Goal: Information Seeking & Learning: Learn about a topic

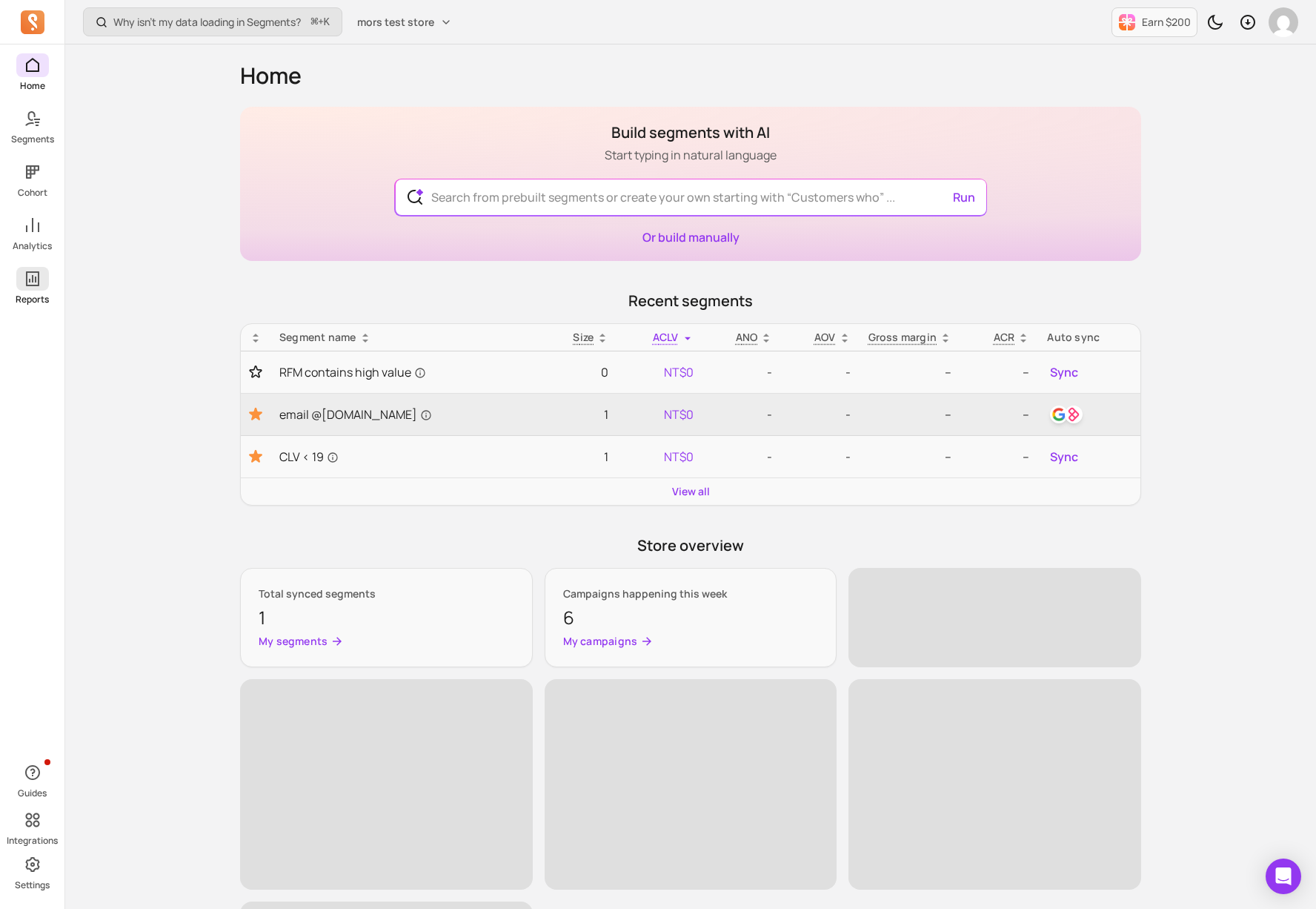
click at [33, 296] on p "Reports" at bounding box center [33, 299] width 33 height 12
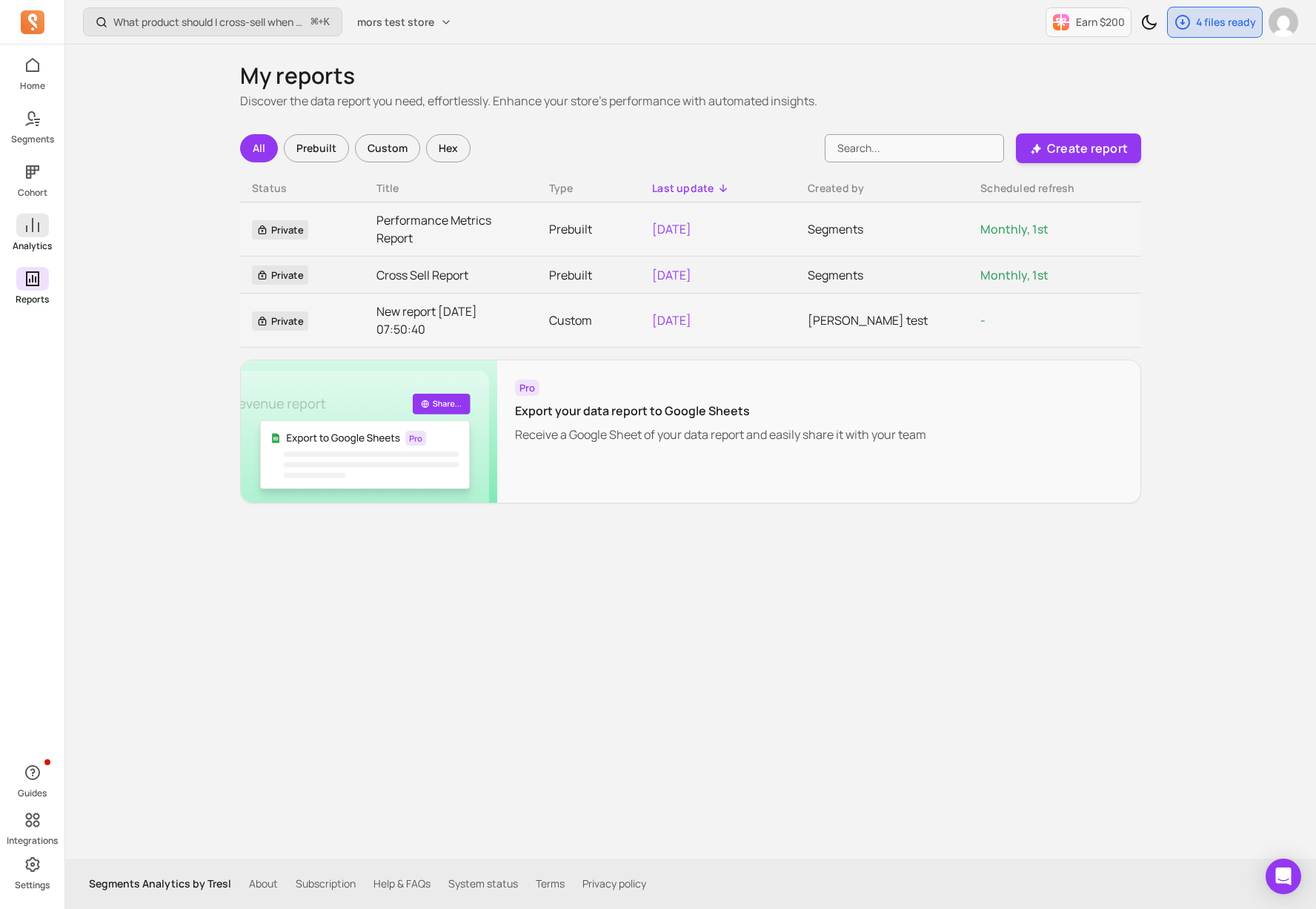
click at [48, 228] on span at bounding box center [32, 225] width 33 height 24
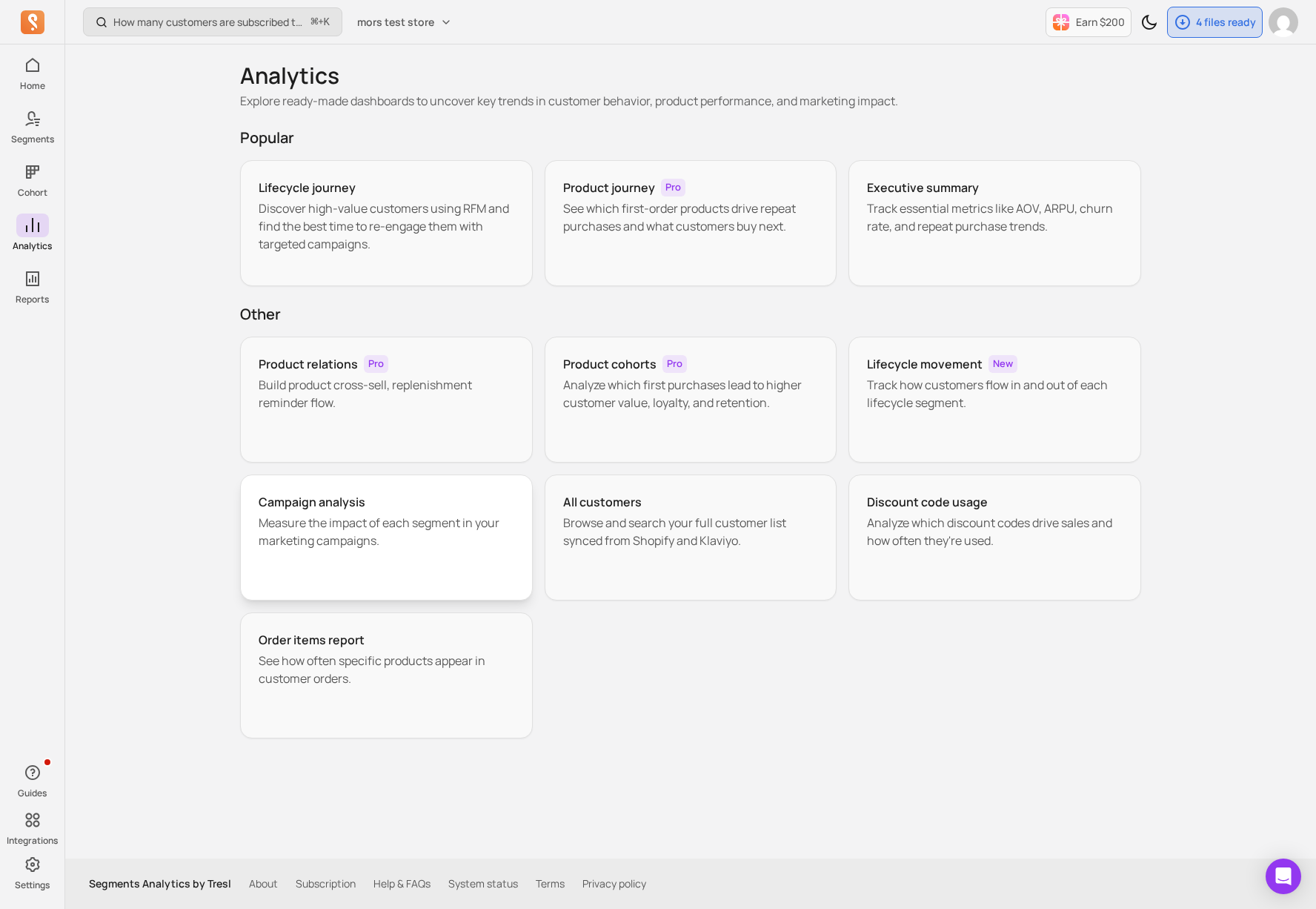
click at [419, 519] on p "Measure the impact of each segment in your marketing campaigns." at bounding box center [386, 531] width 256 height 36
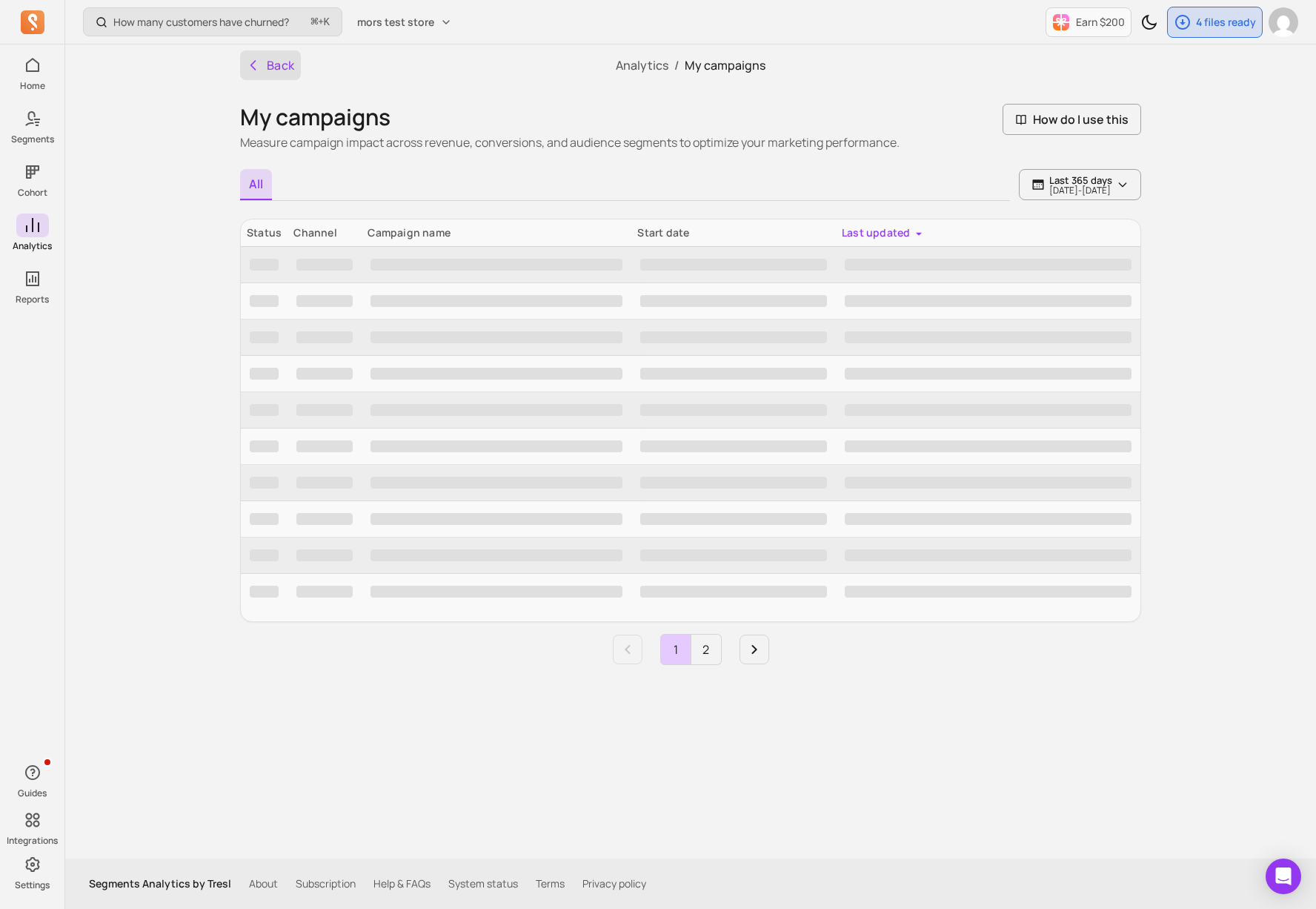
click at [273, 73] on button "Back" at bounding box center [270, 65] width 61 height 29
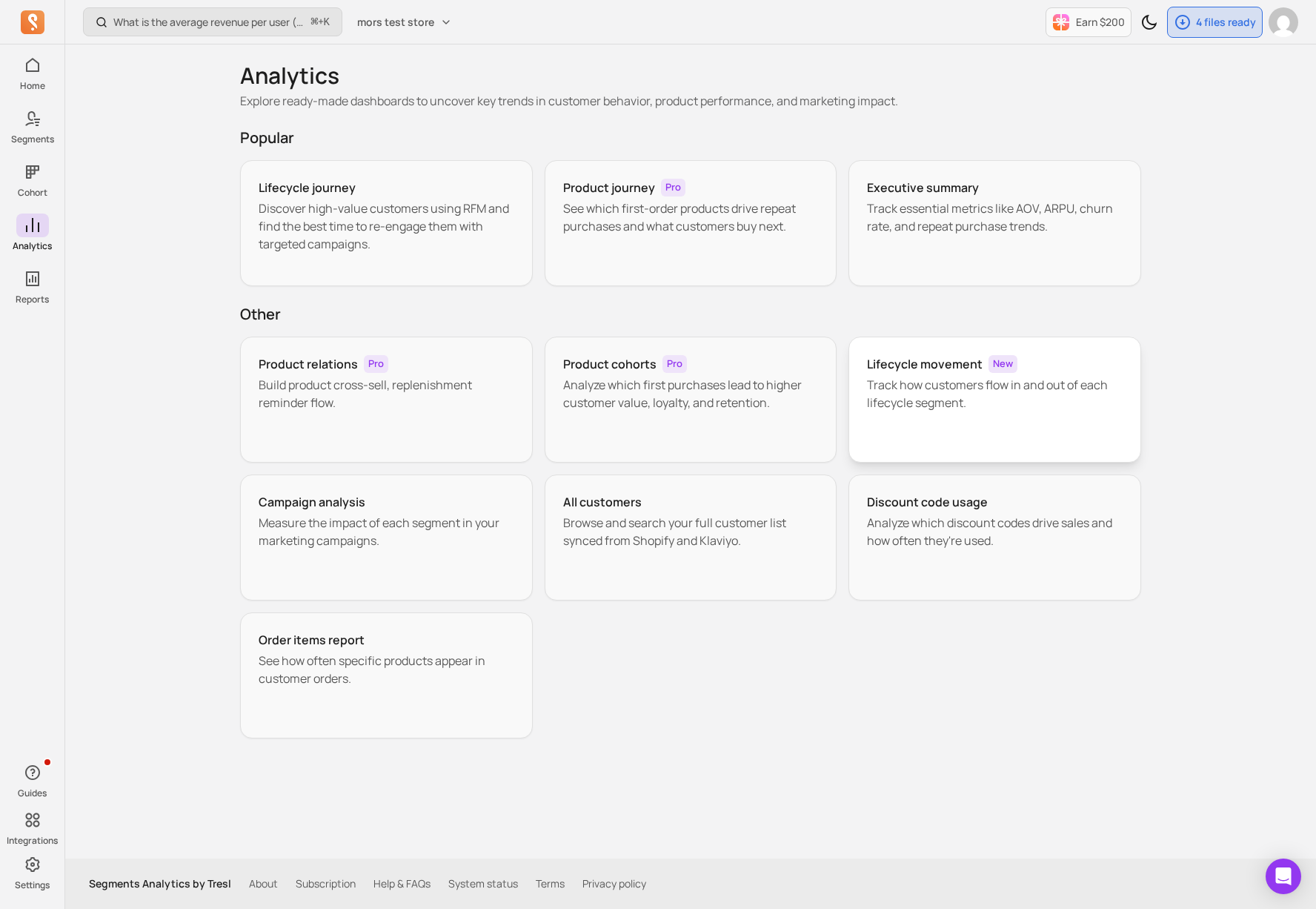
click at [956, 366] on h3 "Lifecycle movement" at bounding box center [925, 364] width 116 height 18
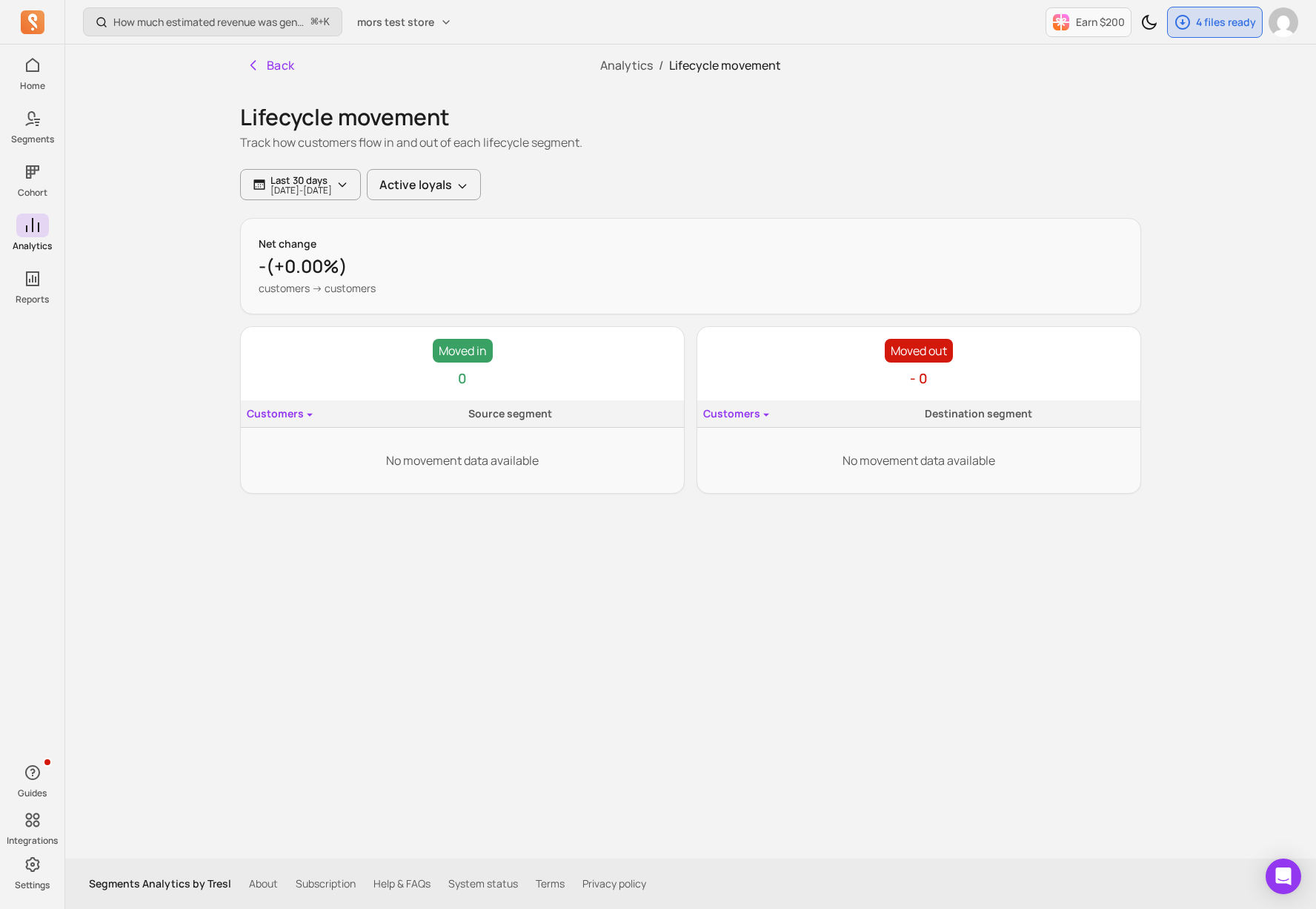
click at [258, 87] on div "Lifecycle movement Track how customers flow in and out of each lifecycle segmen…" at bounding box center [690, 127] width 901 height 83
click at [254, 72] on button "Back" at bounding box center [270, 65] width 61 height 29
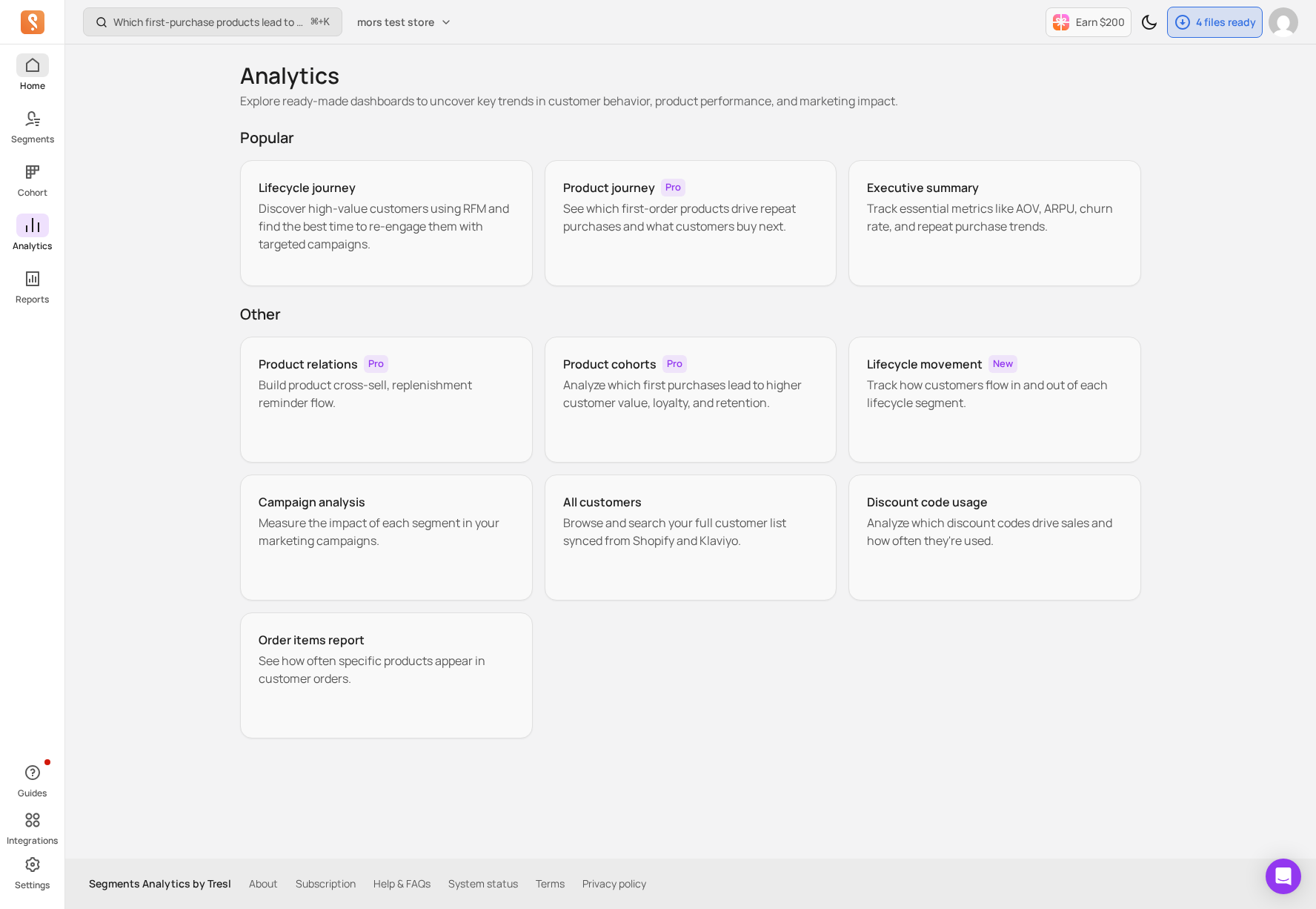
click at [34, 57] on icon at bounding box center [33, 65] width 18 height 18
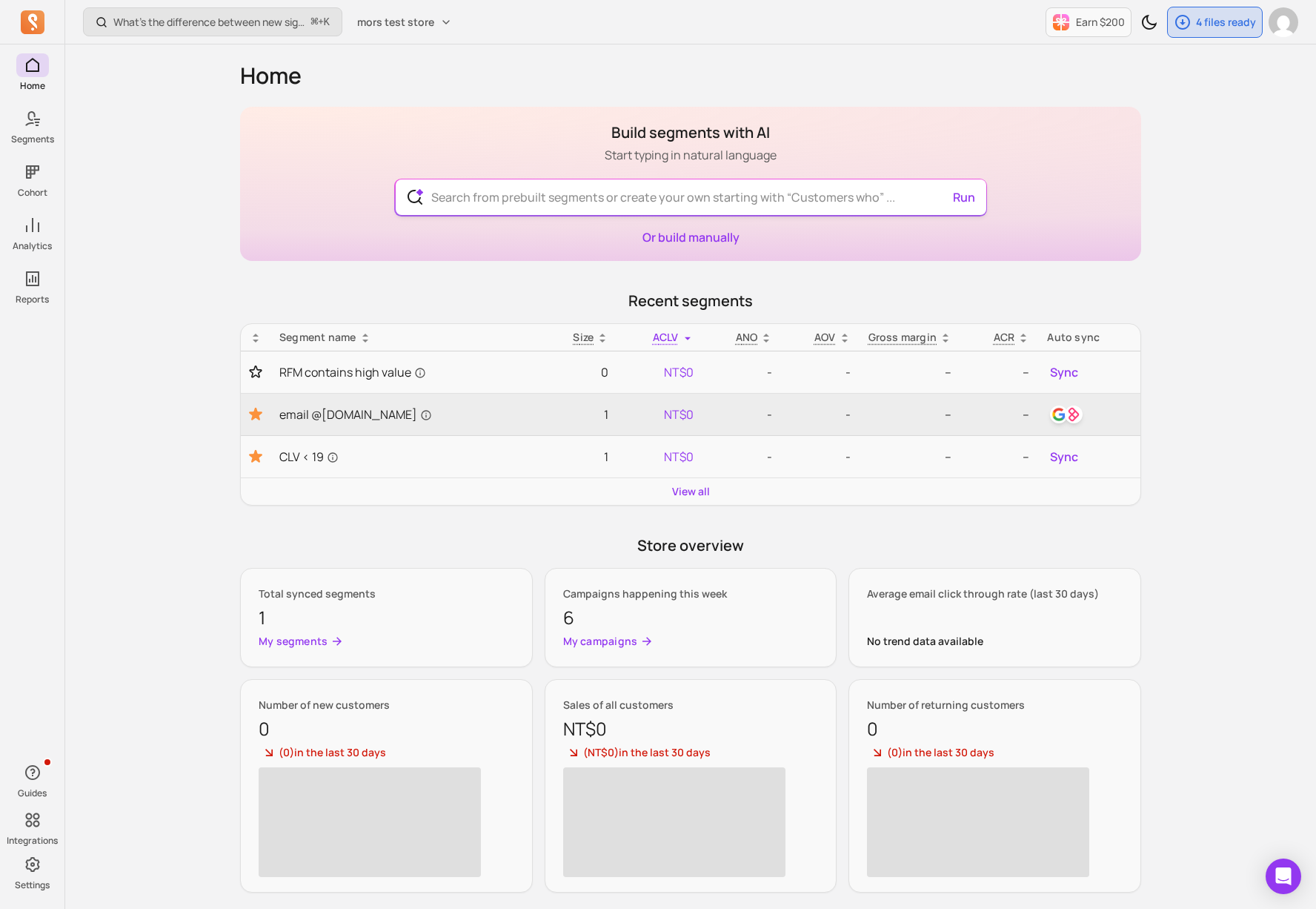
click at [593, 194] on input "text" at bounding box center [691, 197] width 543 height 36
click at [671, 139] on div "Build segments with AI Start typing in natural language Run Customers who have …" at bounding box center [690, 184] width 901 height 155
drag, startPoint x: 683, startPoint y: 157, endPoint x: 687, endPoint y: 148, distance: 9.8
click at [687, 148] on div "Build segments with AI Start typing in natural language Run Or build manually" at bounding box center [690, 184] width 901 height 155
click at [687, 148] on p "Start typing in natural language" at bounding box center [691, 155] width 172 height 18
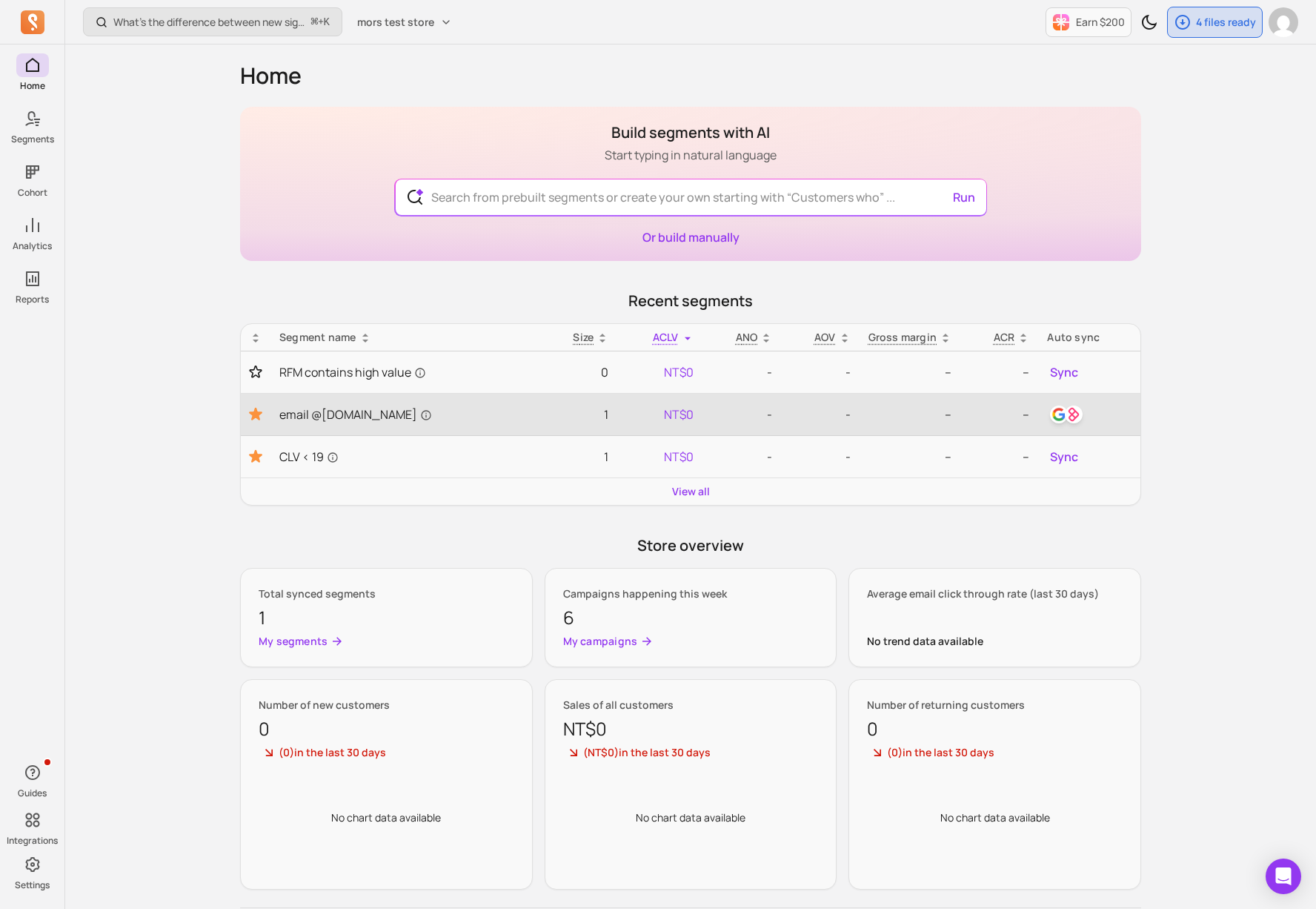
scroll to position [109, 0]
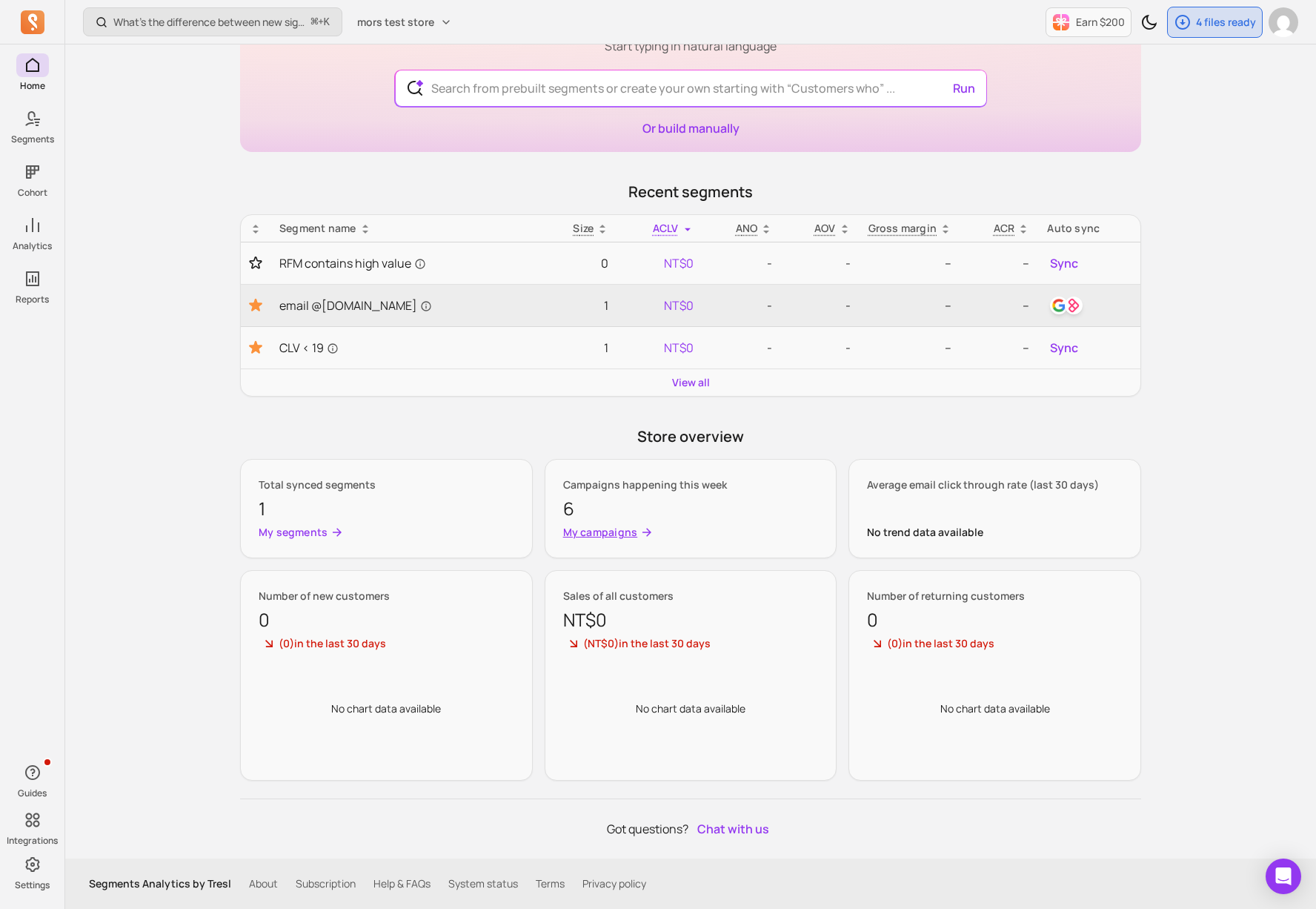
click at [649, 527] on icon at bounding box center [647, 532] width 14 height 14
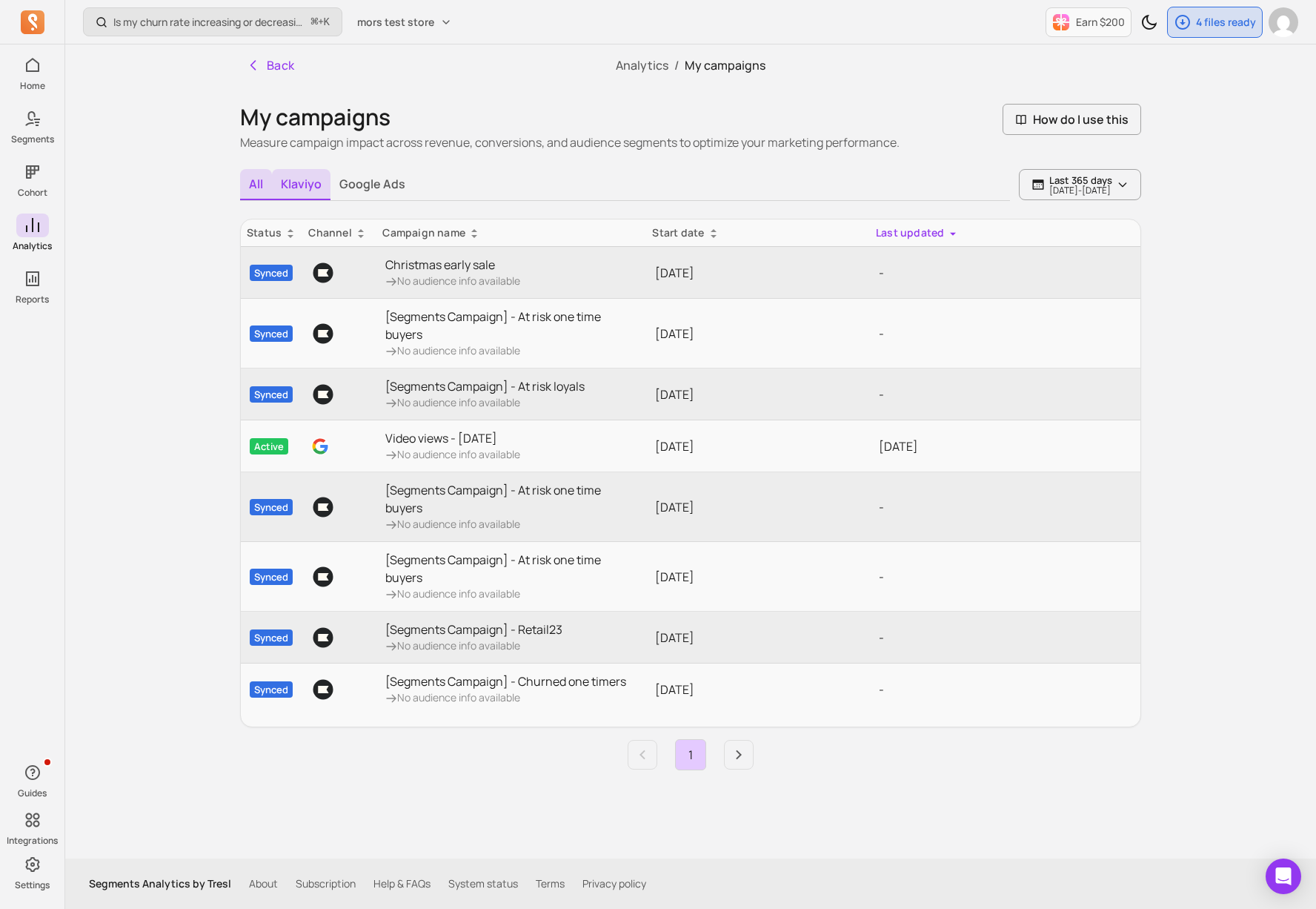
click at [306, 179] on button "Klaviyo" at bounding box center [301, 184] width 59 height 31
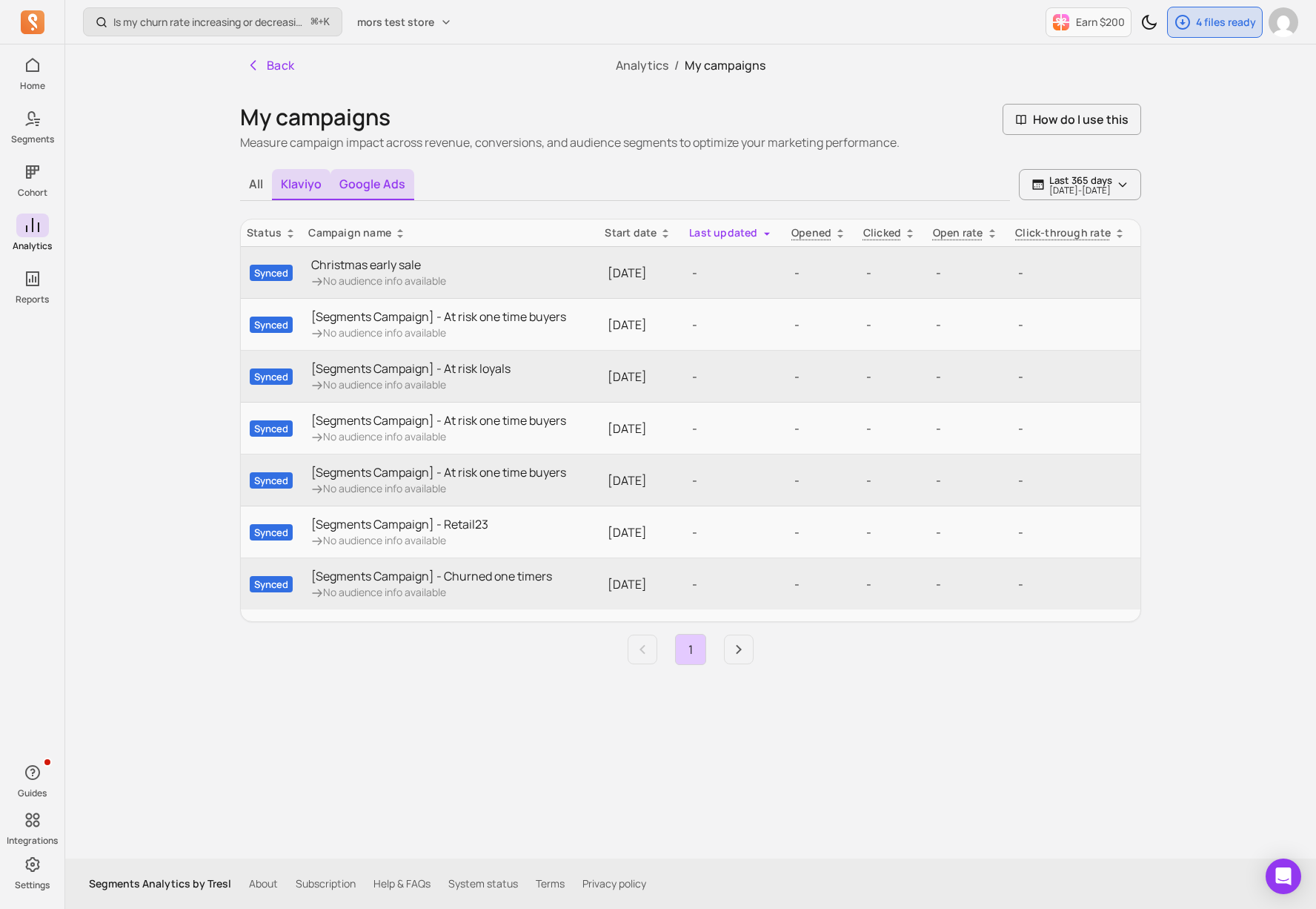
click at [365, 186] on button "Google Ads" at bounding box center [372, 184] width 84 height 31
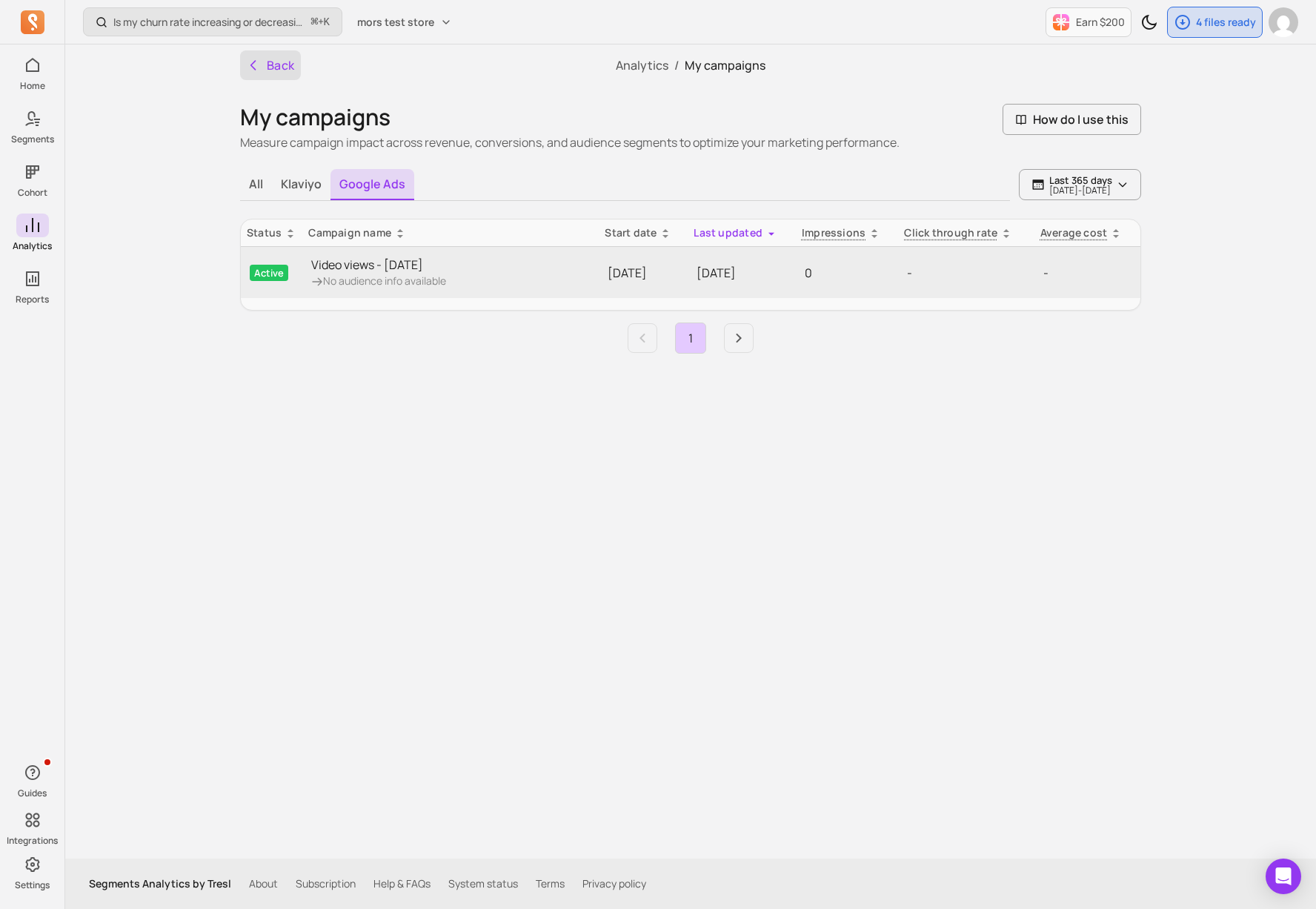
click at [260, 69] on icon "button" at bounding box center [253, 65] width 15 height 15
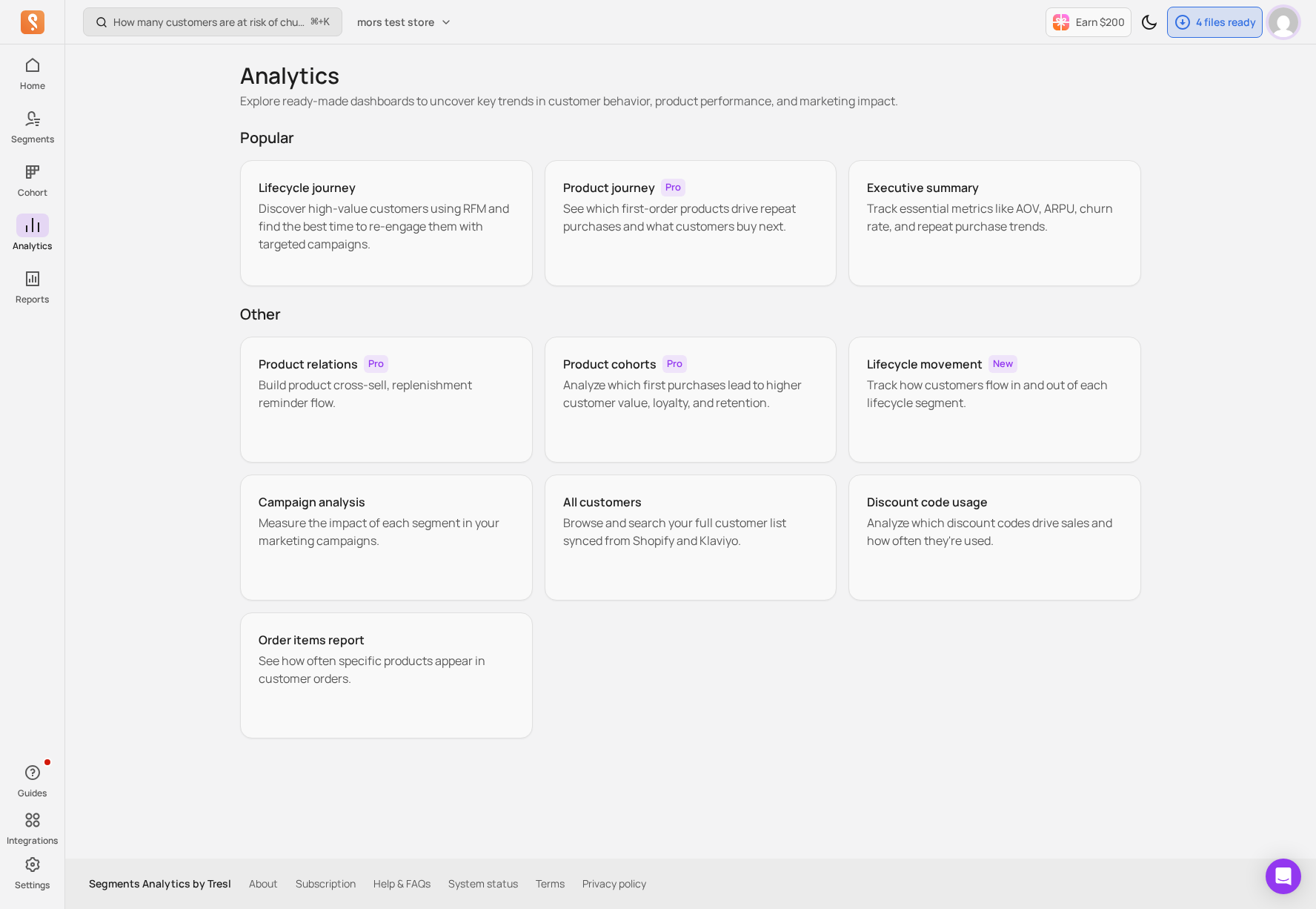
click at [1284, 24] on img "button" at bounding box center [1283, 22] width 29 height 29
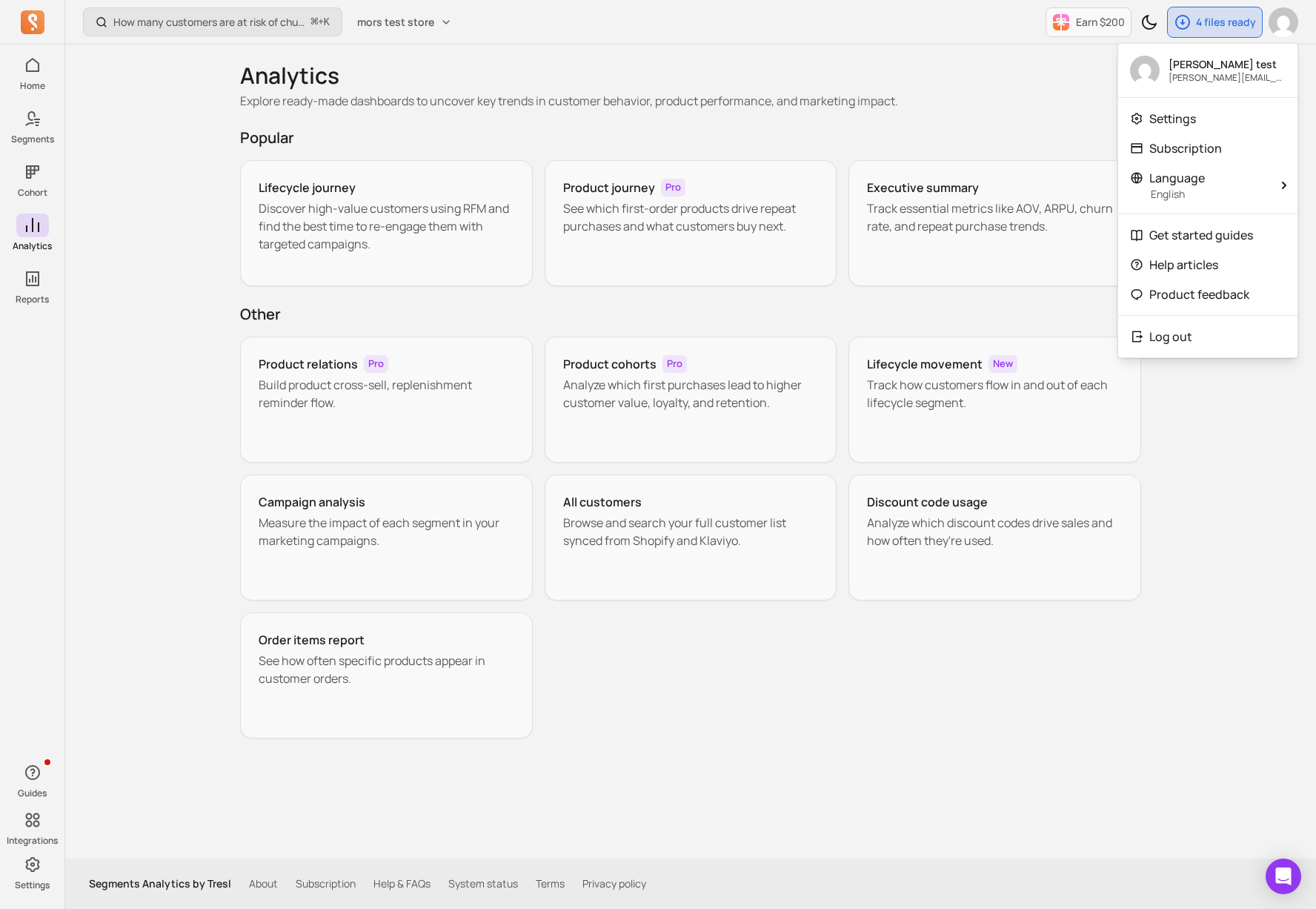
click at [271, 112] on div "Analytics Explore ready-made dashboards to uncover key trends in customer behav…" at bounding box center [690, 86] width 901 height 83
